Goal: Navigation & Orientation: Understand site structure

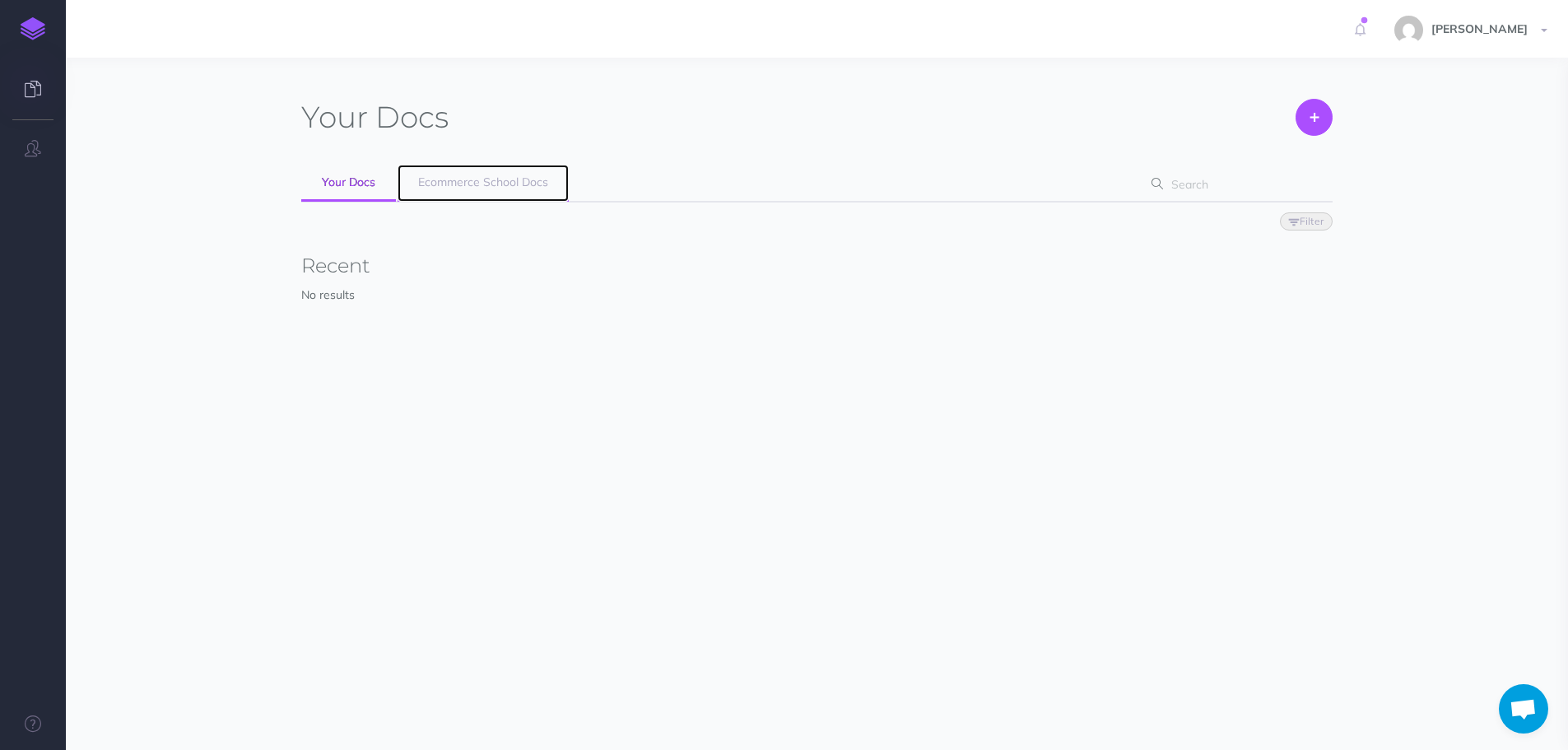
click at [450, 191] on link "Ecommerce School Docs" at bounding box center [482, 183] width 171 height 37
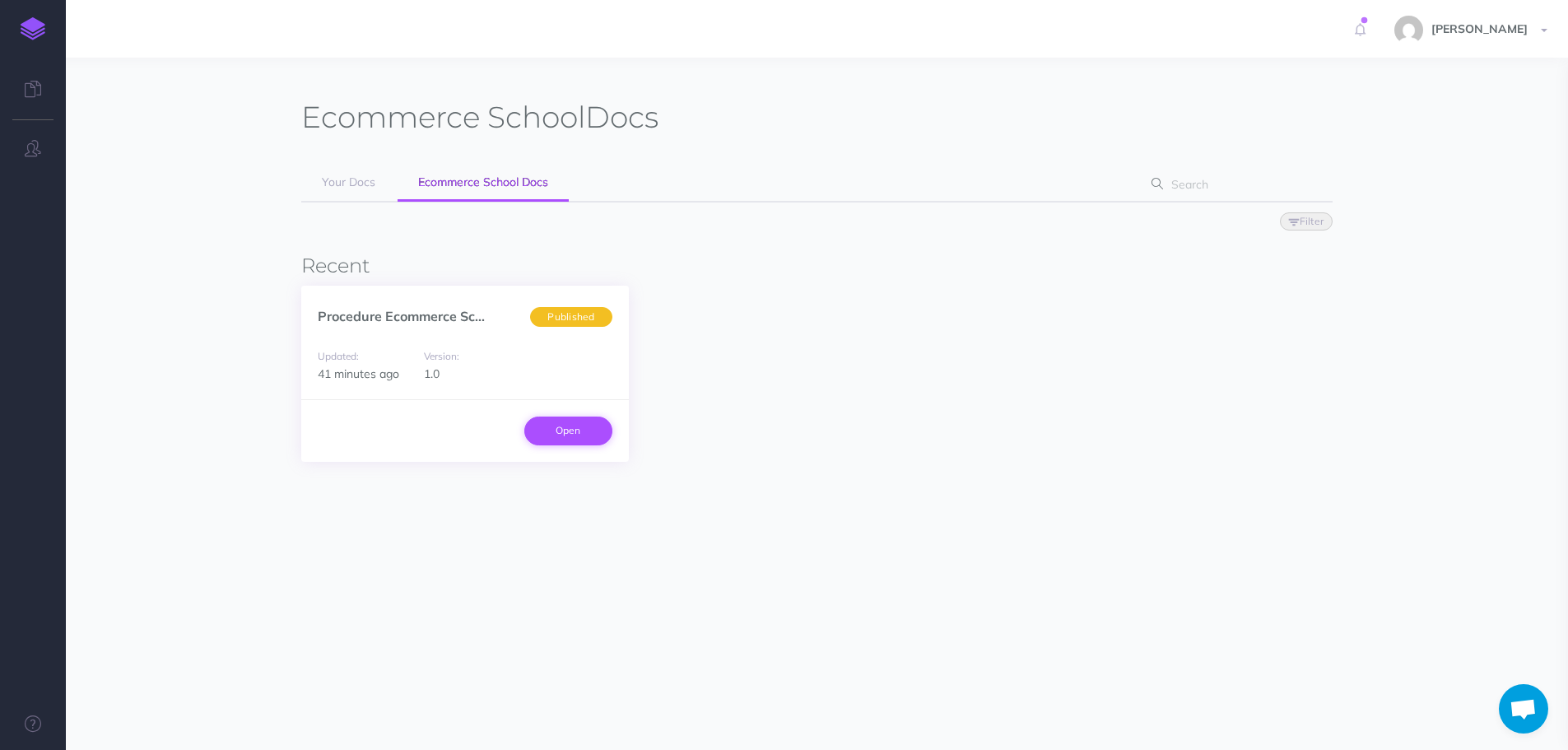
click at [545, 424] on link "Open" at bounding box center [568, 431] width 88 height 28
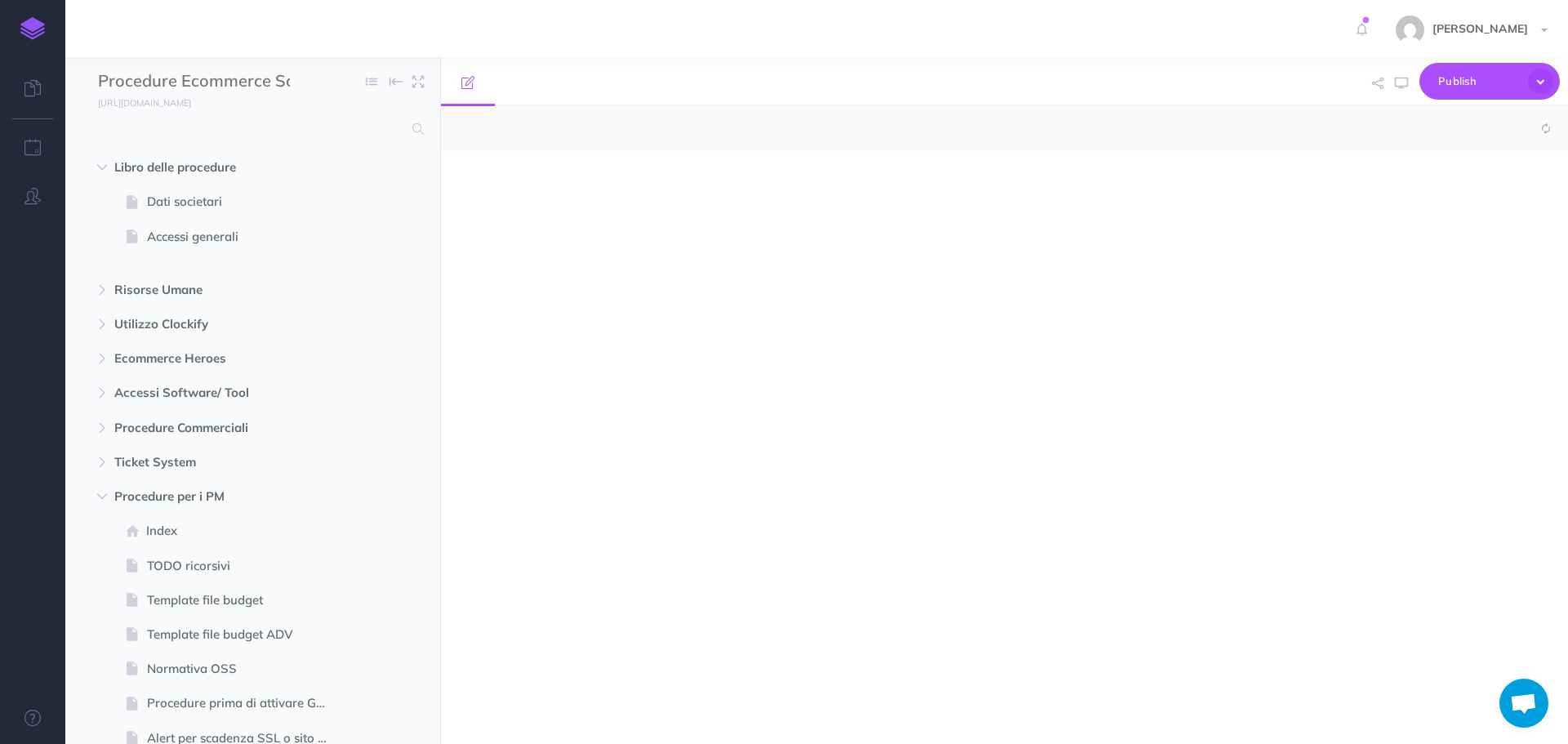
select select "null"
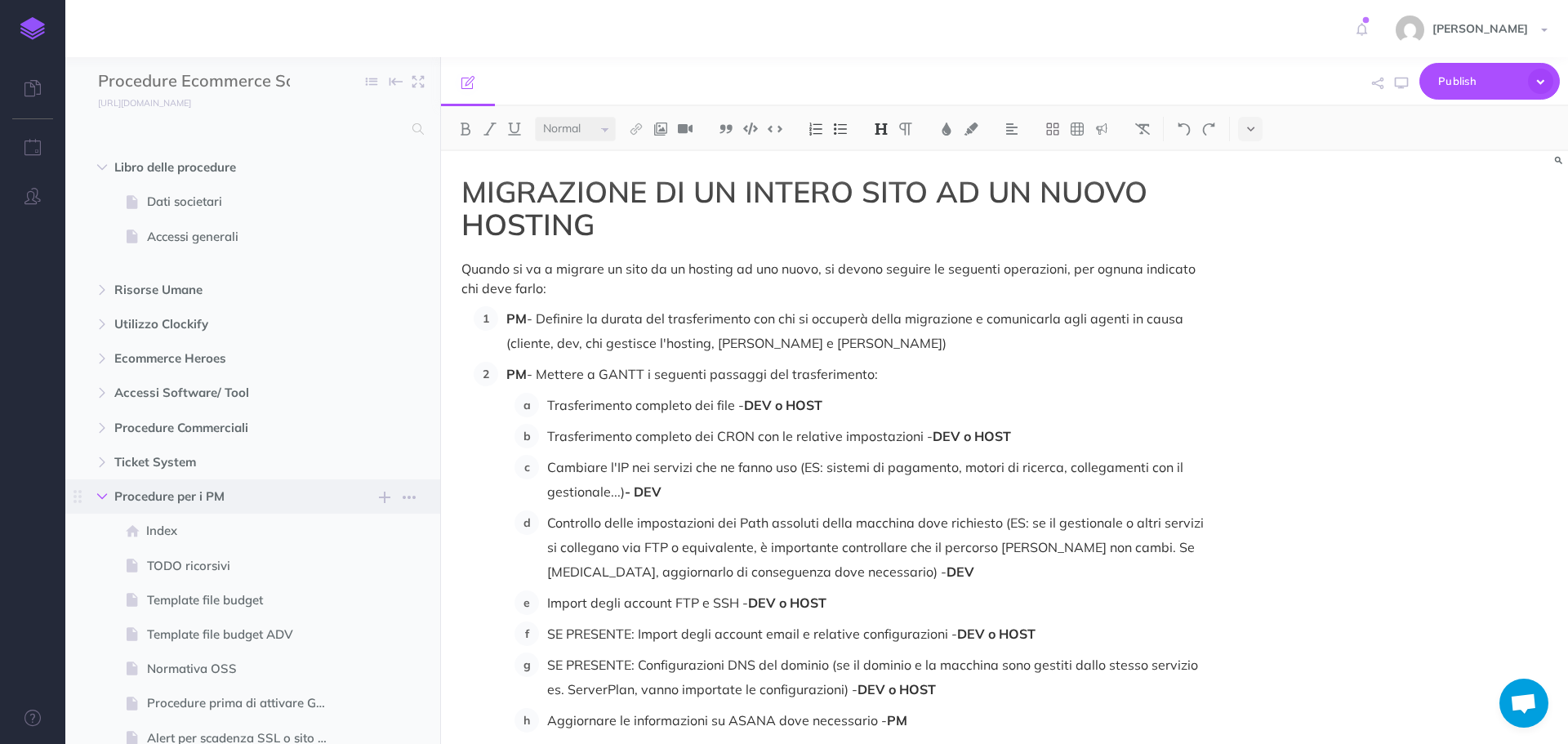
click at [107, 504] on button "button" at bounding box center [101, 496] width 29 height 19
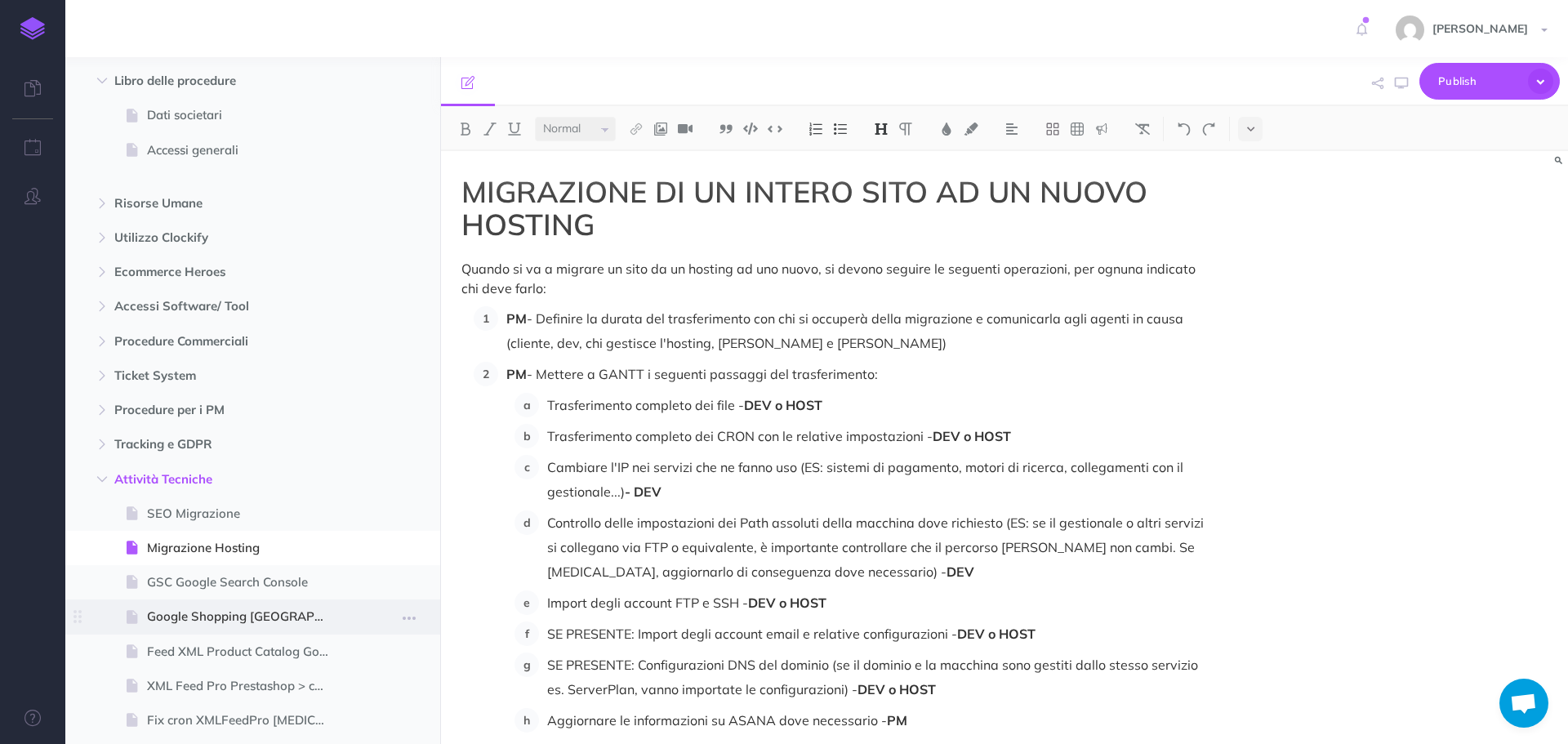
scroll to position [163, 0]
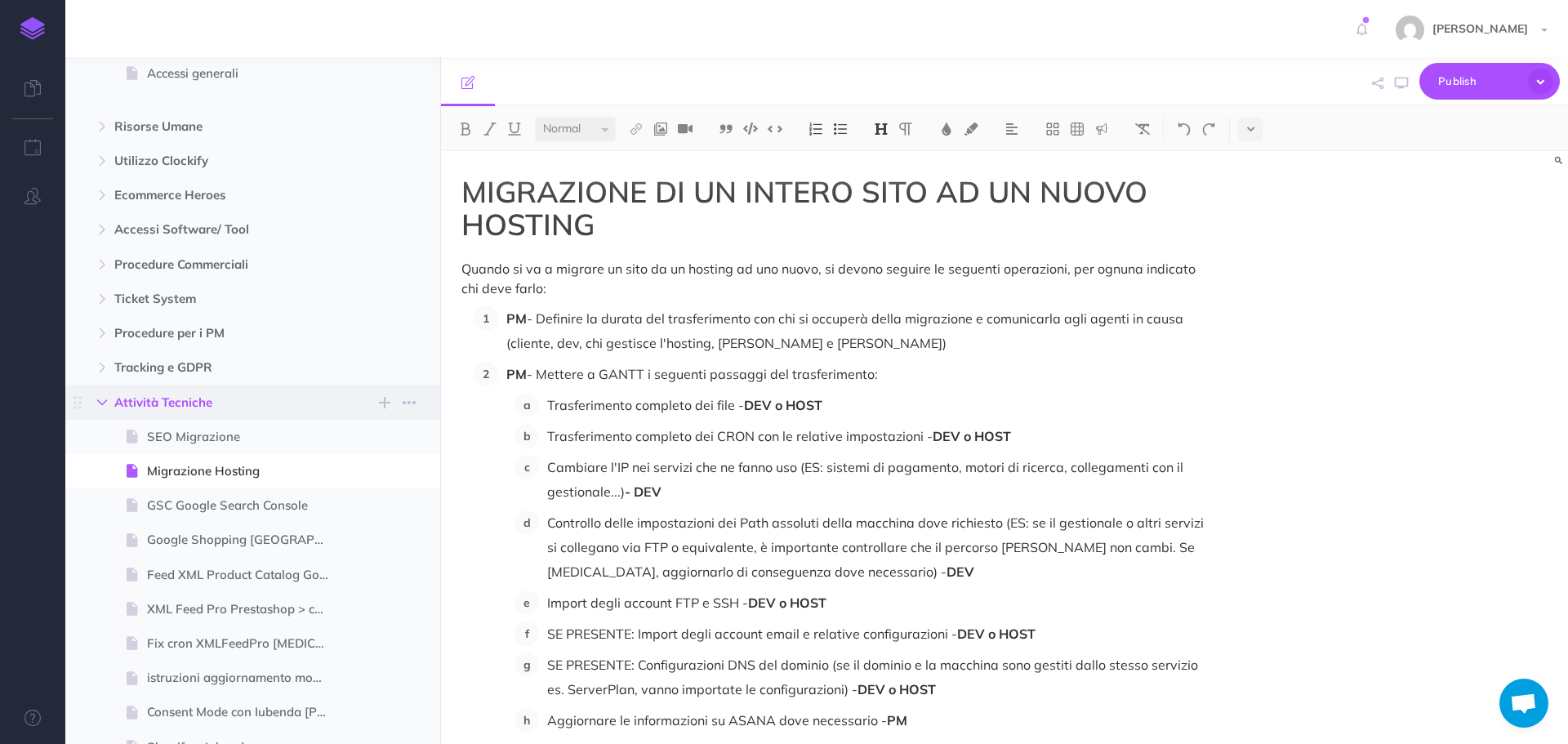
click at [105, 404] on icon "button" at bounding box center [101, 402] width 10 height 10
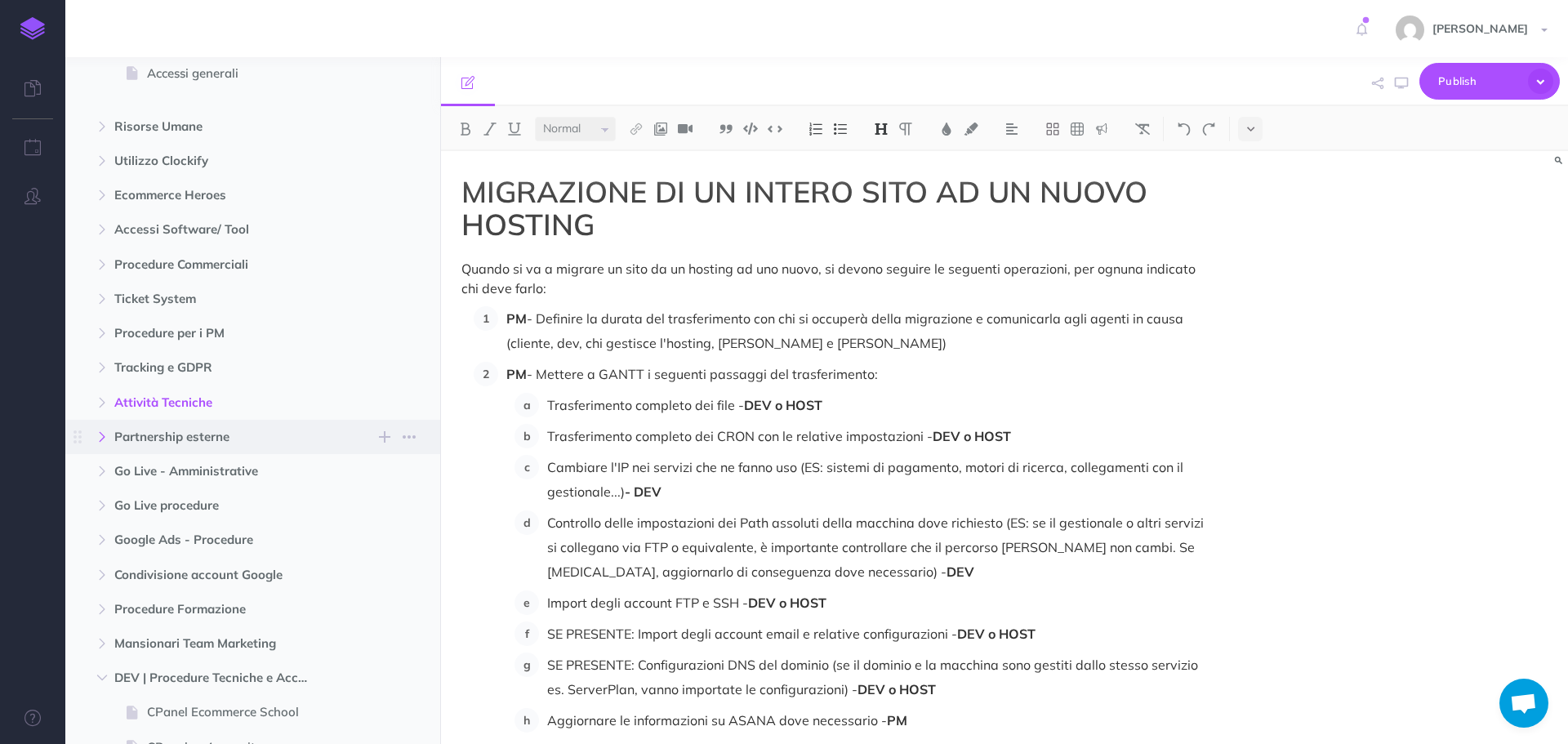
click at [104, 443] on button "button" at bounding box center [101, 437] width 29 height 19
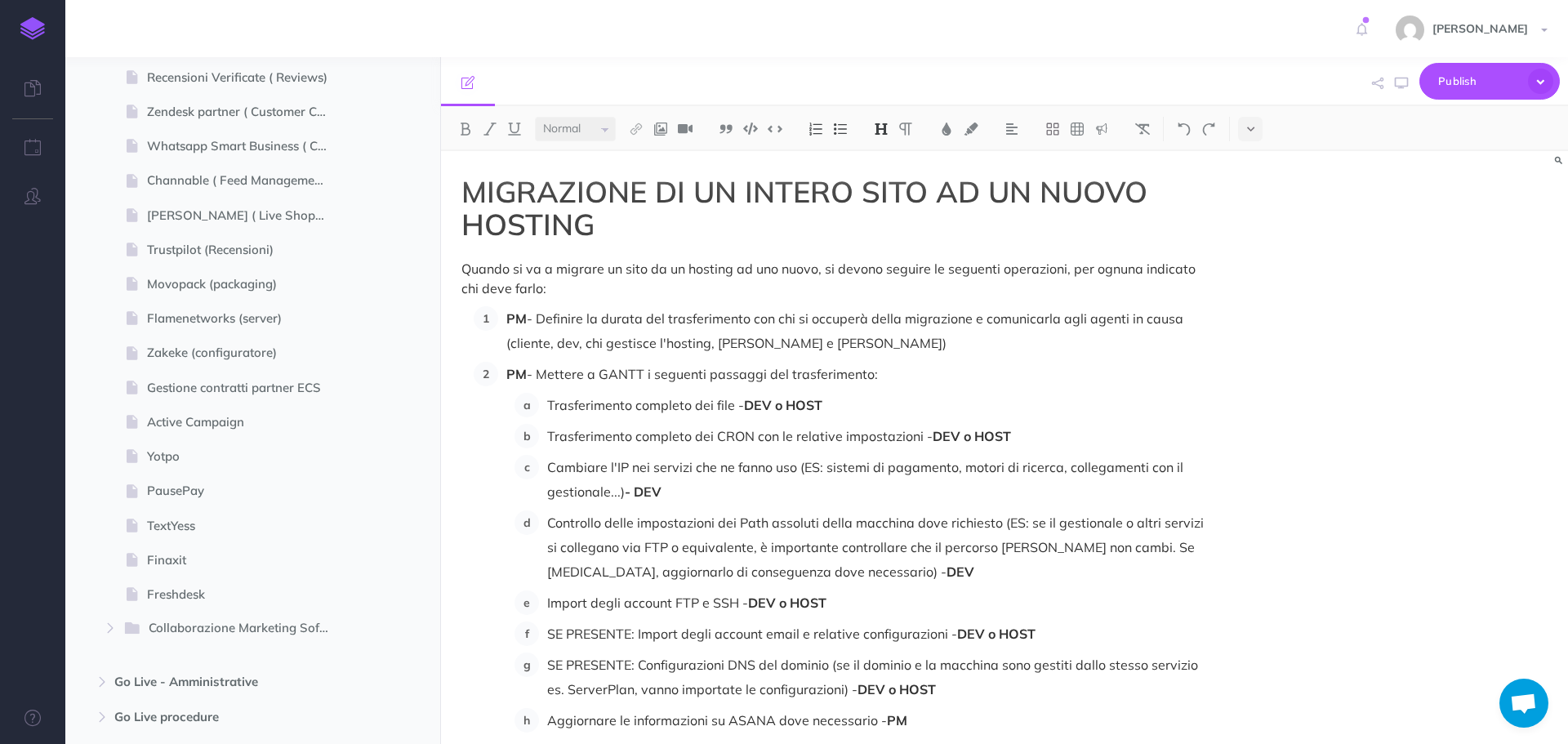
scroll to position [1225, 0]
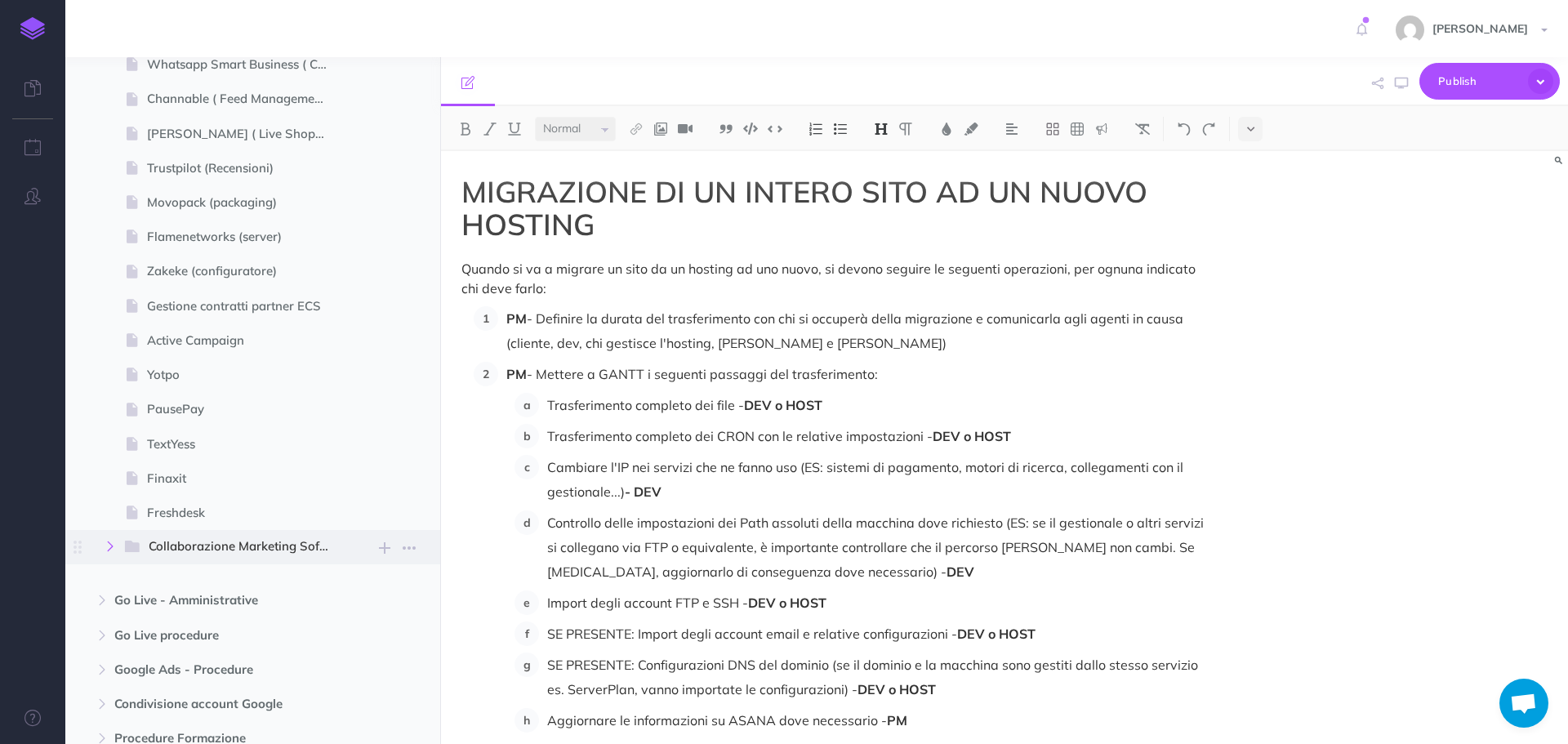
click at [116, 545] on button "button" at bounding box center [109, 547] width 29 height 19
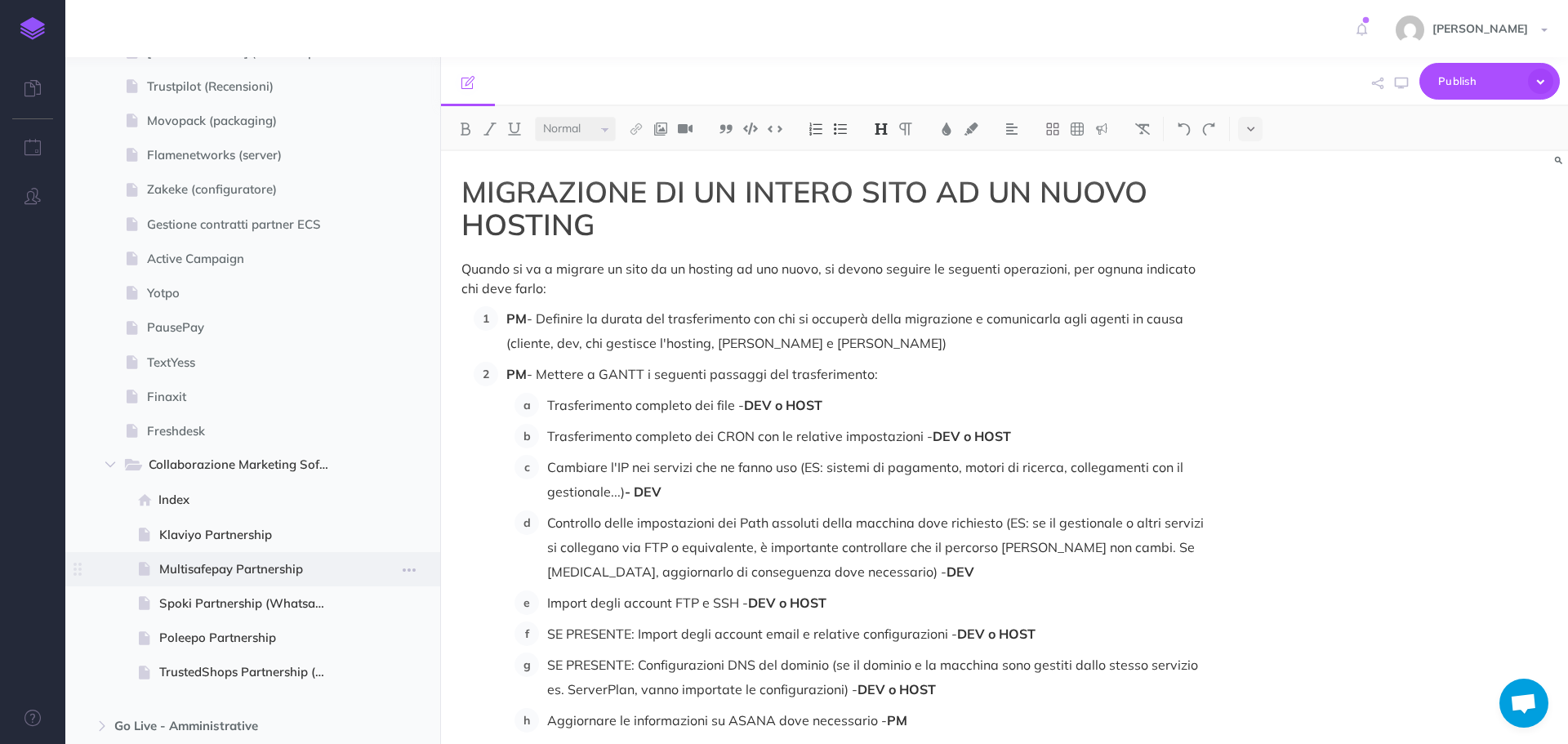
scroll to position [1388, 0]
